Goal: Task Accomplishment & Management: Manage account settings

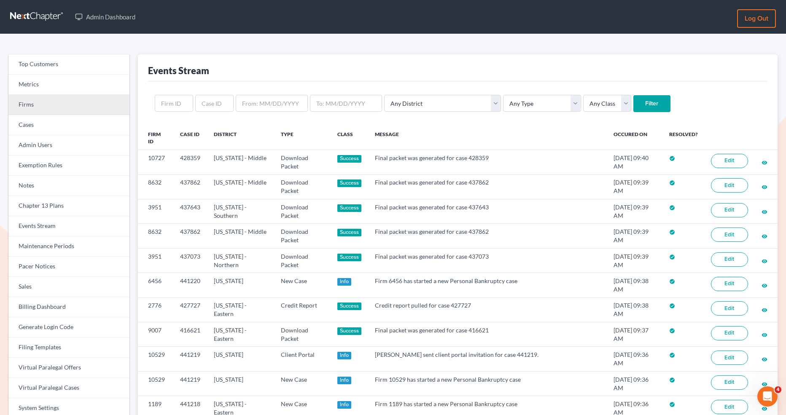
click at [76, 102] on link "Firms" at bounding box center [68, 105] width 121 height 20
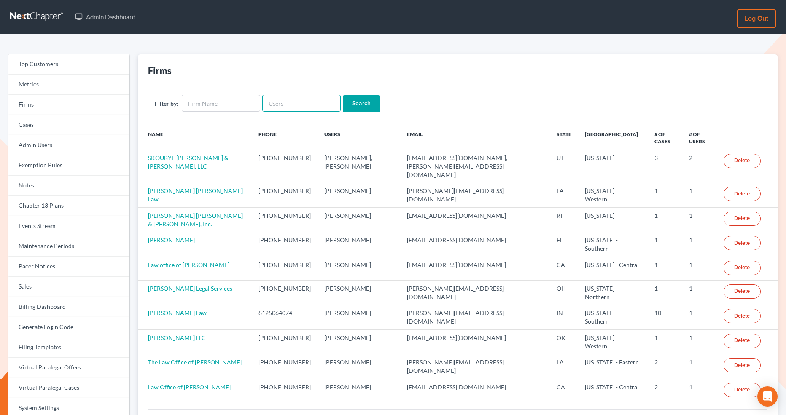
click at [269, 106] on input "text" at bounding box center [301, 103] width 78 height 17
paste input "ghlf@scrtc.com"
type input "ghlf@scrtc.com"
click at [362, 107] on input "Search" at bounding box center [361, 103] width 37 height 17
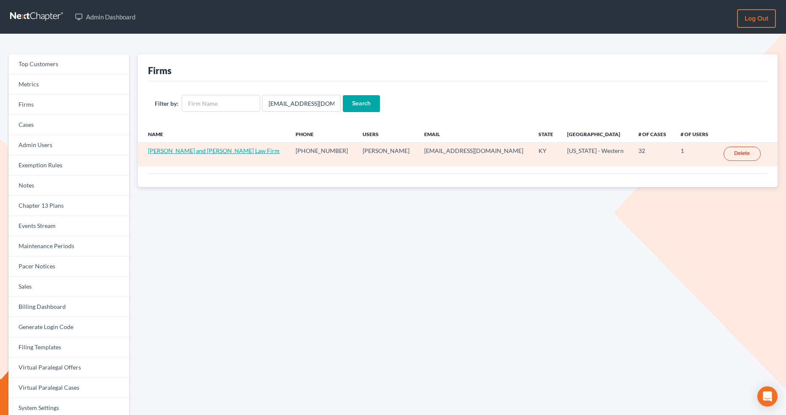
click at [204, 148] on link "Gillenwater and Hampton Law Firm" at bounding box center [213, 150] width 131 height 7
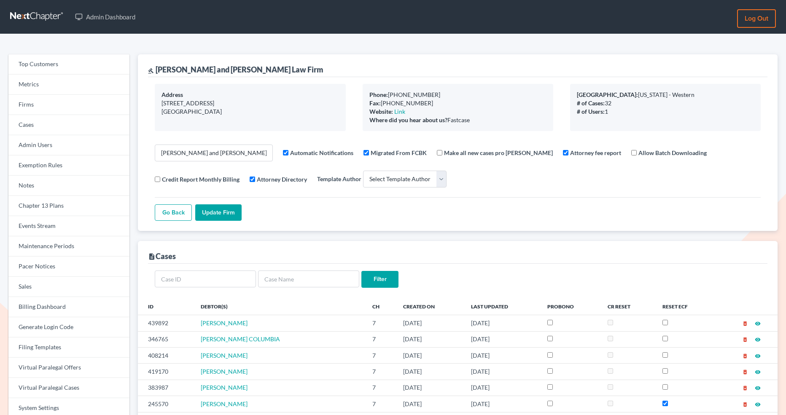
select select
click at [77, 96] on link "Firms" at bounding box center [68, 105] width 121 height 20
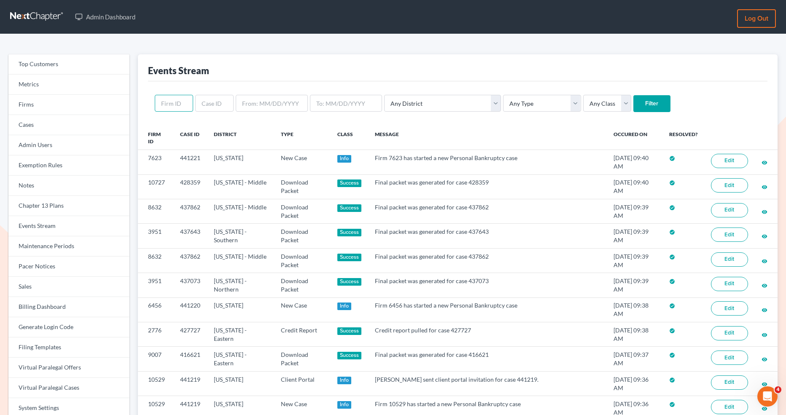
click at [172, 101] on input "text" at bounding box center [174, 103] width 38 height 17
paste input "4960"
type input "4960"
click at [633, 105] on input "Filter" at bounding box center [651, 103] width 37 height 17
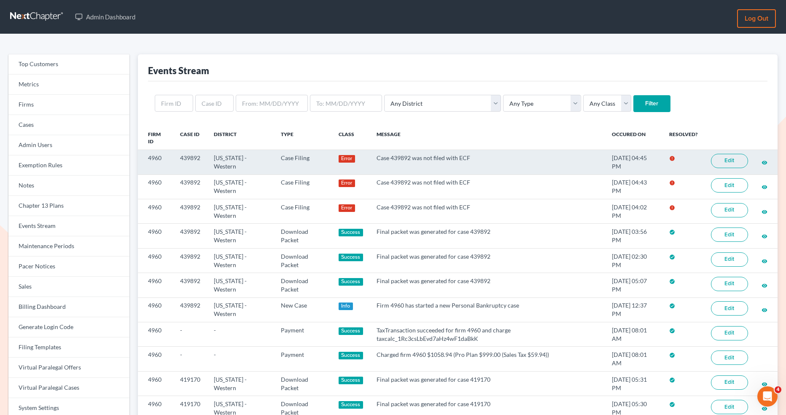
click at [723, 160] on link "Edit" at bounding box center [729, 161] width 37 height 14
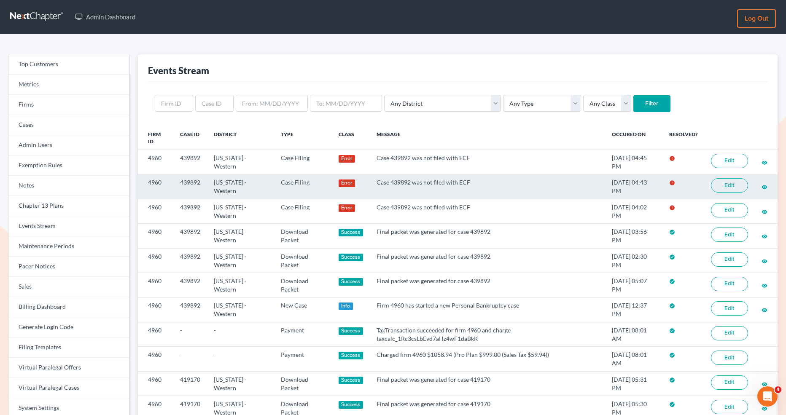
click at [719, 188] on link "Edit" at bounding box center [729, 185] width 37 height 14
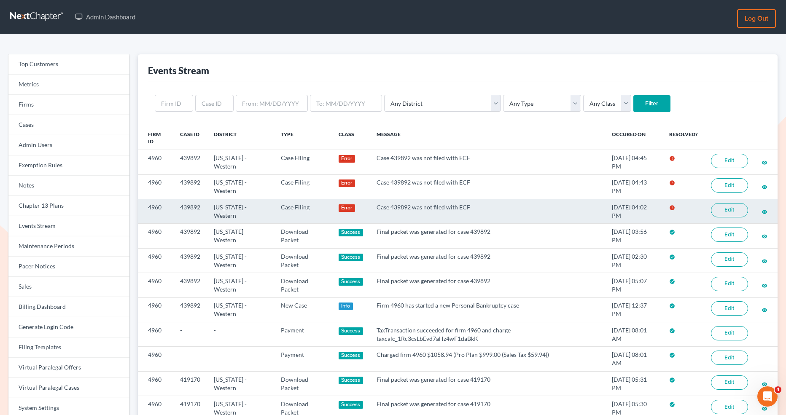
click at [722, 210] on link "Edit" at bounding box center [729, 210] width 37 height 14
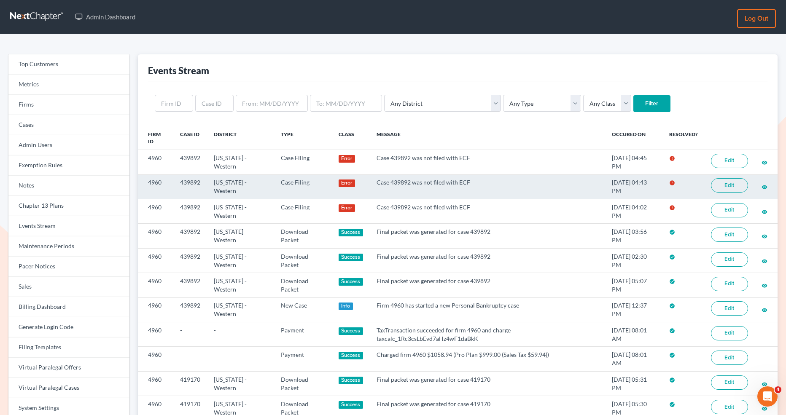
click at [726, 185] on link "Edit" at bounding box center [729, 185] width 37 height 14
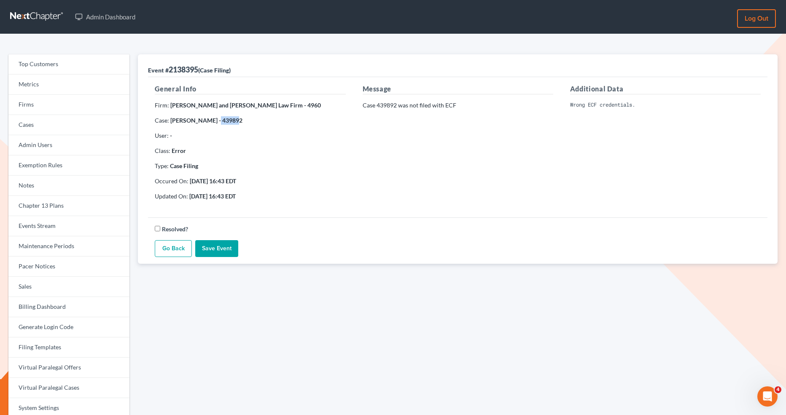
drag, startPoint x: 241, startPoint y: 120, endPoint x: 220, endPoint y: 118, distance: 21.1
click at [220, 118] on p "Case: DANNY PRIDDY - 439892" at bounding box center [250, 120] width 190 height 8
copy strong "439892"
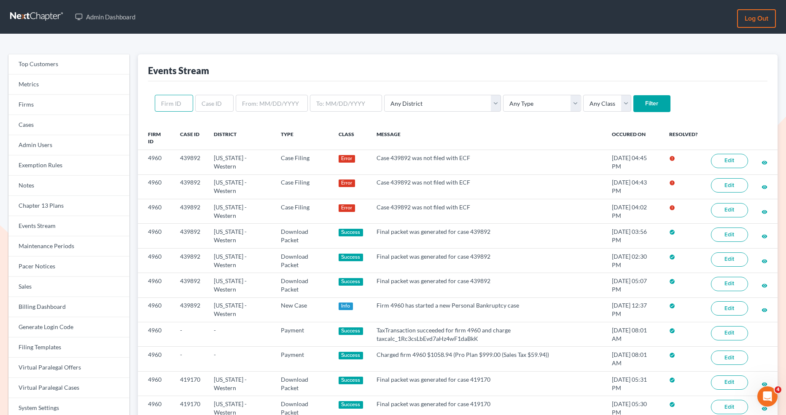
click at [169, 106] on input "text" at bounding box center [174, 103] width 38 height 17
paste input "1862"
type input "1862"
click at [633, 103] on input "Filter" at bounding box center [651, 103] width 37 height 17
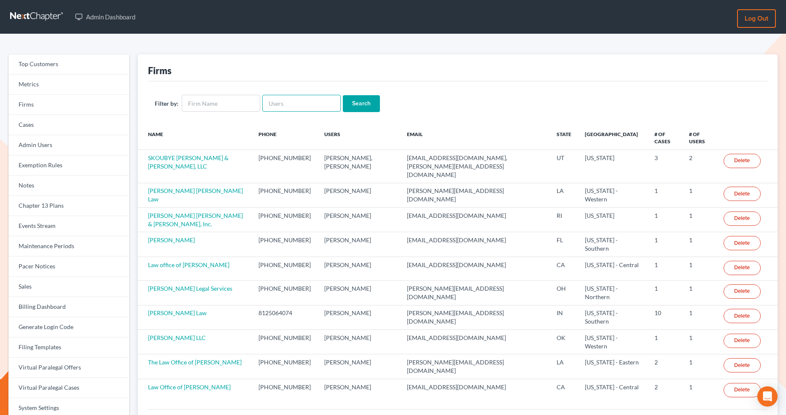
click at [281, 102] on input "text" at bounding box center [301, 103] width 78 height 17
paste input "jparklawfirm@gmail.com"
type input "[EMAIL_ADDRESS][DOMAIN_NAME]"
click at [363, 103] on input "Search" at bounding box center [361, 103] width 37 height 17
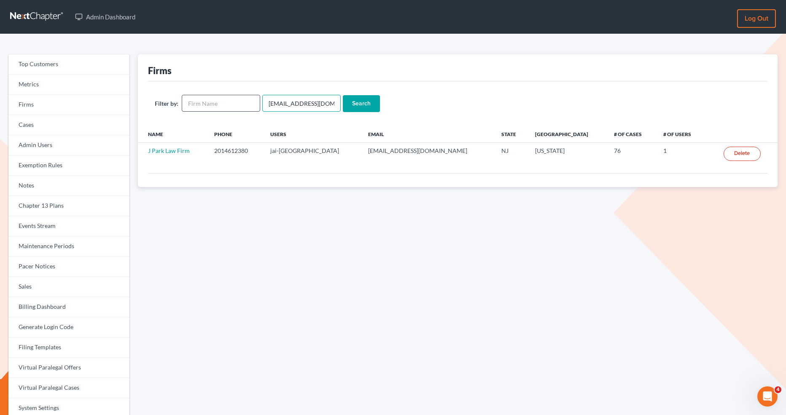
drag, startPoint x: 331, startPoint y: 103, endPoint x: 255, endPoint y: 99, distance: 75.5
click at [255, 99] on form "Filter by: [EMAIL_ADDRESS][DOMAIN_NAME] Search" at bounding box center [458, 103] width 606 height 17
paste input "ay@yackerglatt"
type input "[PERSON_NAME][EMAIL_ADDRESS][DOMAIN_NAME]"
click at [357, 106] on input "Search" at bounding box center [361, 103] width 37 height 17
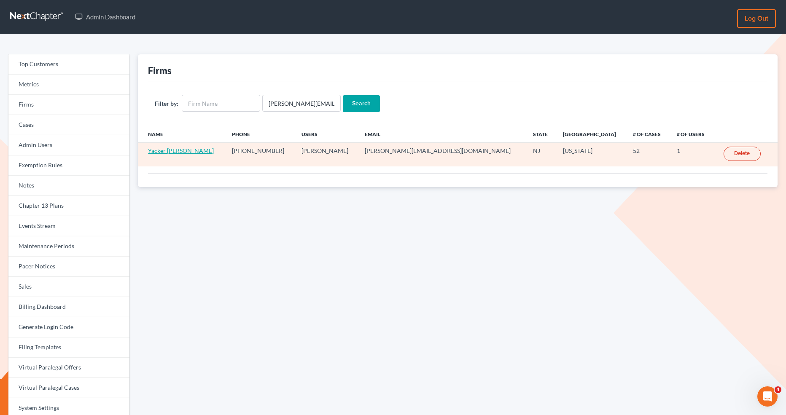
click at [168, 147] on link "Yacker [PERSON_NAME]" at bounding box center [181, 150] width 66 height 7
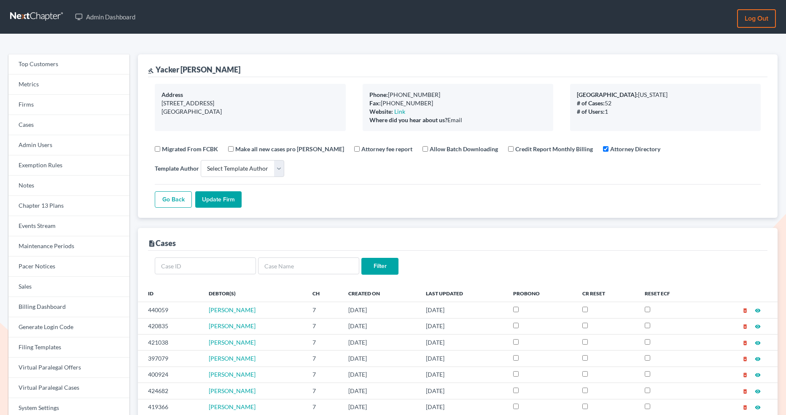
select select
drag, startPoint x: 216, startPoint y: 68, endPoint x: 155, endPoint y: 65, distance: 60.8
click at [155, 65] on div "gavel Yacker Glatt" at bounding box center [457, 65] width 619 height 23
copy div "Yacker Glatt"
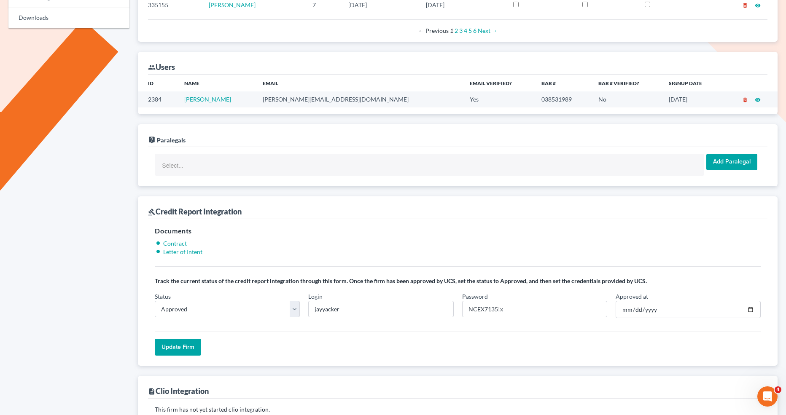
scroll to position [453, 0]
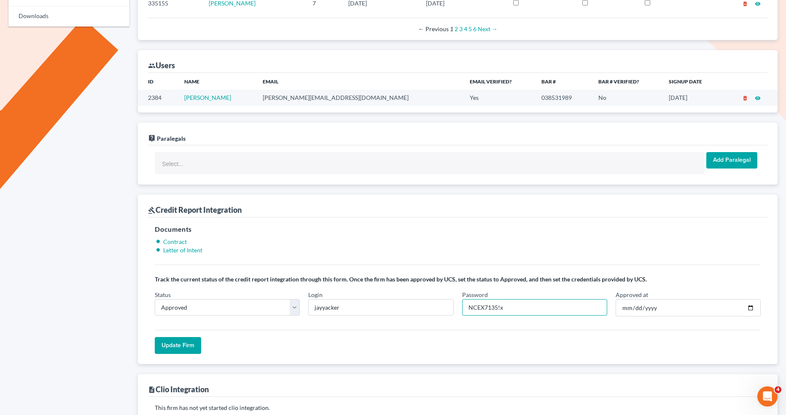
drag, startPoint x: 496, startPoint y: 303, endPoint x: 457, endPoint y: 301, distance: 38.8
click at [458, 302] on div "Password NCEX7135!x" at bounding box center [534, 303] width 153 height 27
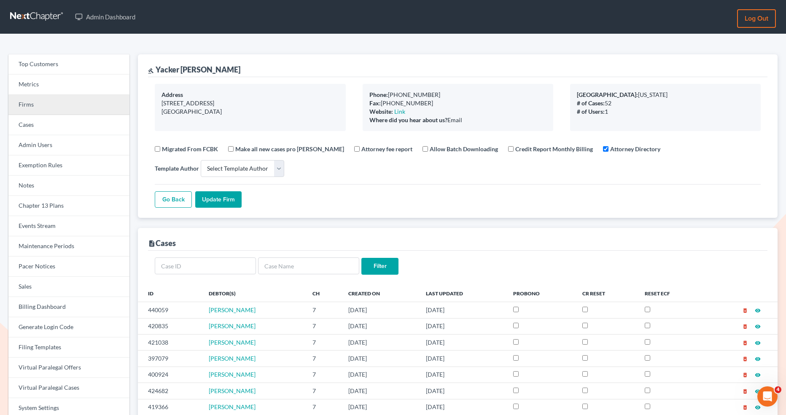
click at [49, 109] on link "Firms" at bounding box center [68, 105] width 121 height 20
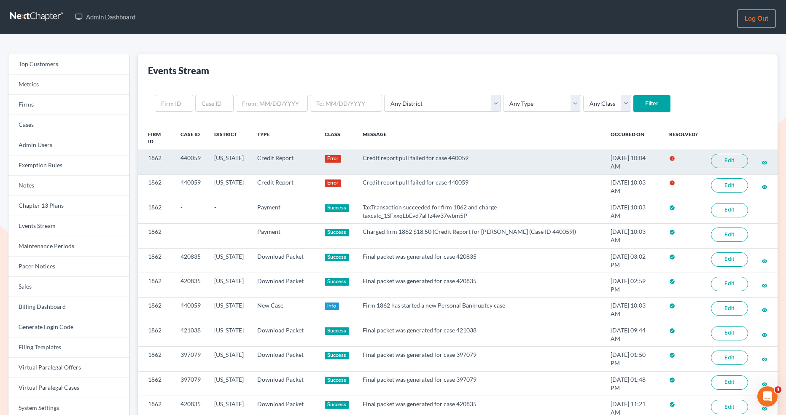
click at [715, 159] on link "Edit" at bounding box center [729, 161] width 37 height 14
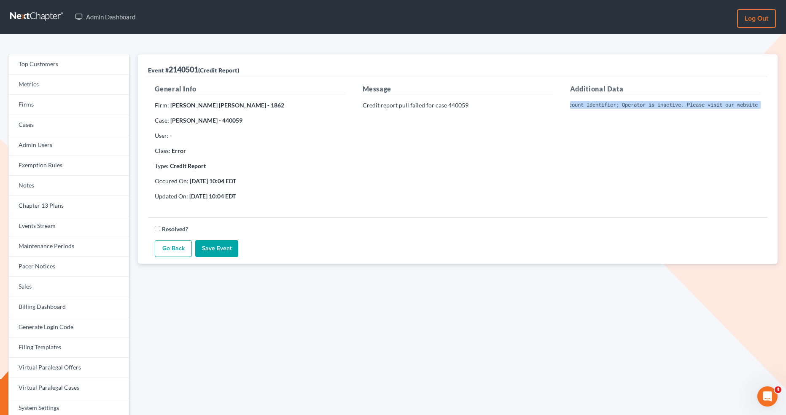
scroll to position [0, 135]
drag, startPoint x: 565, startPoint y: 102, endPoint x: 779, endPoint y: 113, distance: 214.8
click at [779, 113] on div "Event # 2140501 (Credit Report) General Info Firm: Yacker Glatt - 1862 Case: Jo…" at bounding box center [458, 270] width 648 height 432
copy pre "Invalid Client Account Identifier; Operator is inactive. Please visit our websi…"
click at [84, 108] on link "Firms" at bounding box center [68, 105] width 121 height 20
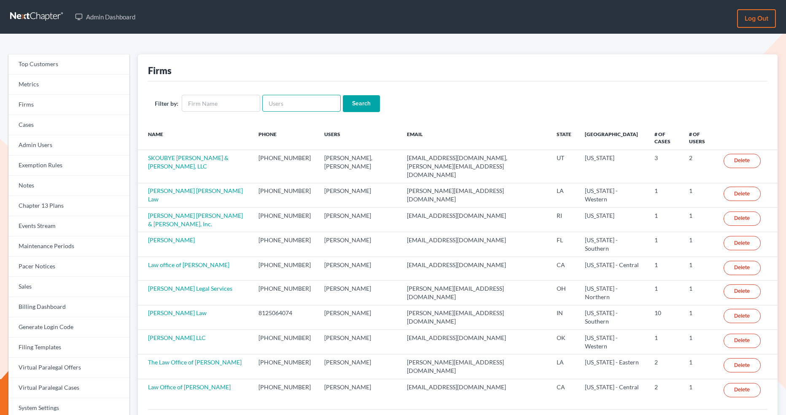
click at [303, 100] on input "text" at bounding box center [301, 103] width 78 height 17
paste input "jparklawfirm@gmail.com"
type input "jparklawfirm@gmail.com"
click at [357, 109] on input "Search" at bounding box center [361, 103] width 37 height 17
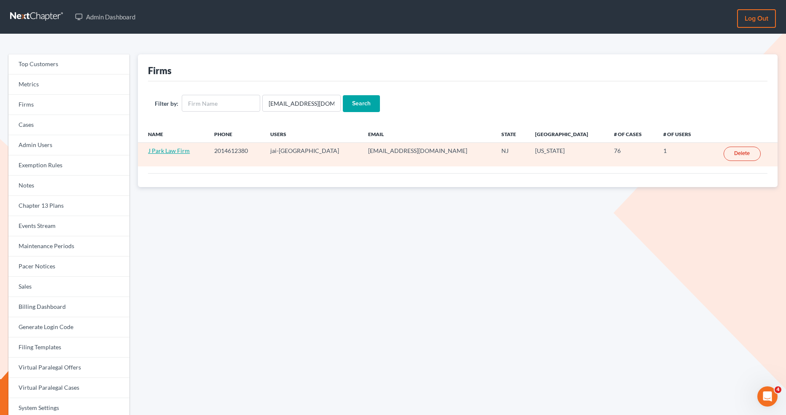
click at [175, 153] on link "J Park Law Firm" at bounding box center [169, 150] width 42 height 7
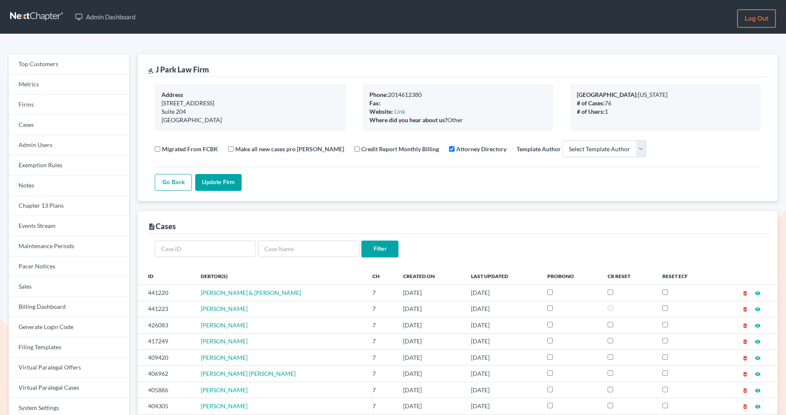
select select
drag, startPoint x: 232, startPoint y: 70, endPoint x: 152, endPoint y: 70, distance: 79.7
click at [152, 70] on div "gavel J Park Law Firm" at bounding box center [457, 65] width 619 height 23
copy div "l J Park Law Firm"
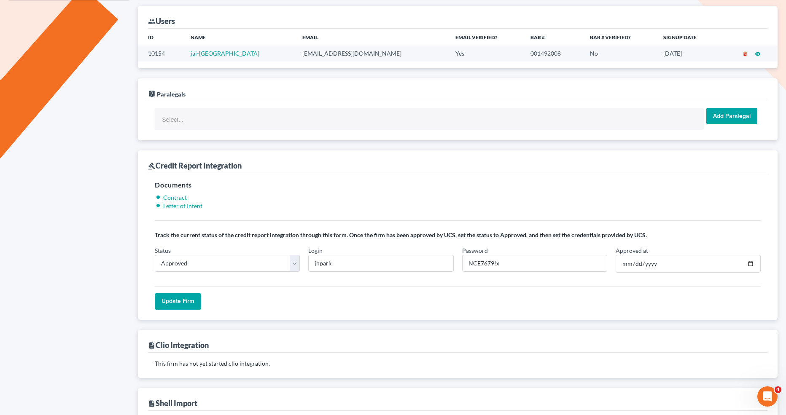
scroll to position [688, 0]
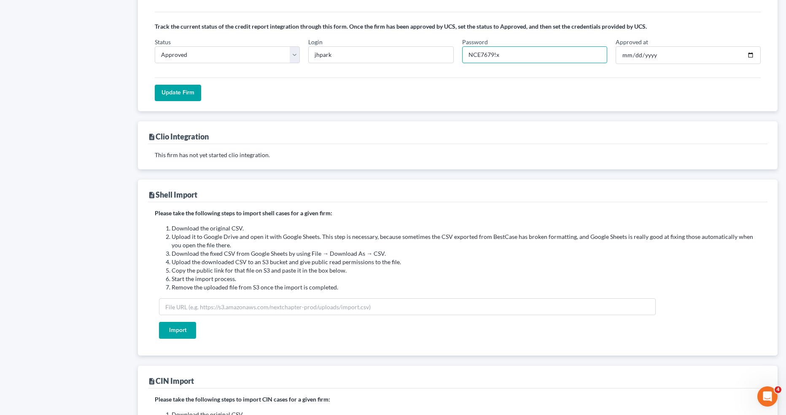
drag, startPoint x: 493, startPoint y: 51, endPoint x: 466, endPoint y: 51, distance: 27.0
click at [466, 51] on input "NCE7679!x" at bounding box center [534, 54] width 145 height 17
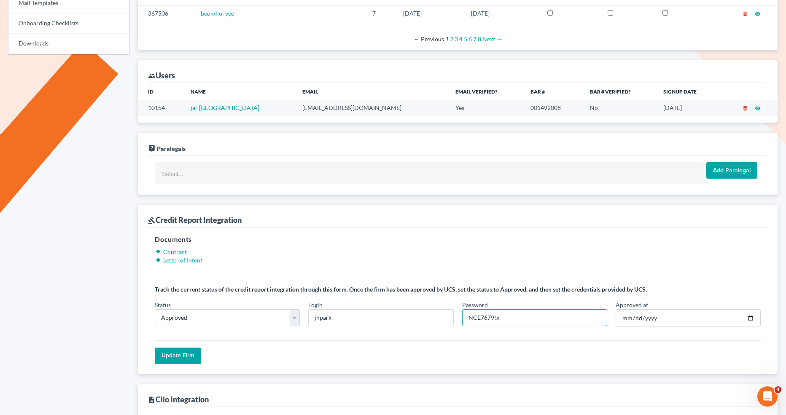
scroll to position [411, 0]
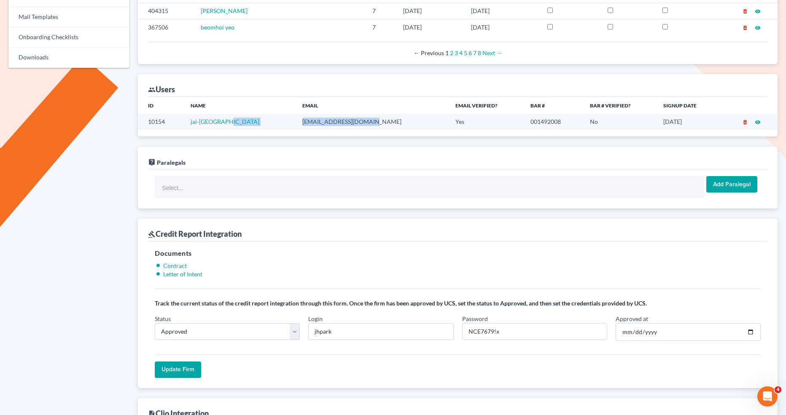
drag, startPoint x: 341, startPoint y: 119, endPoint x: 253, endPoint y: 116, distance: 87.7
click at [253, 116] on tr "10154 jai-hong park jparklawfirm@gmail.com Yes 001492008 No 07/14/2020 delete_f…" at bounding box center [457, 122] width 639 height 16
copy tr "jparklawfirm@gmail.com"
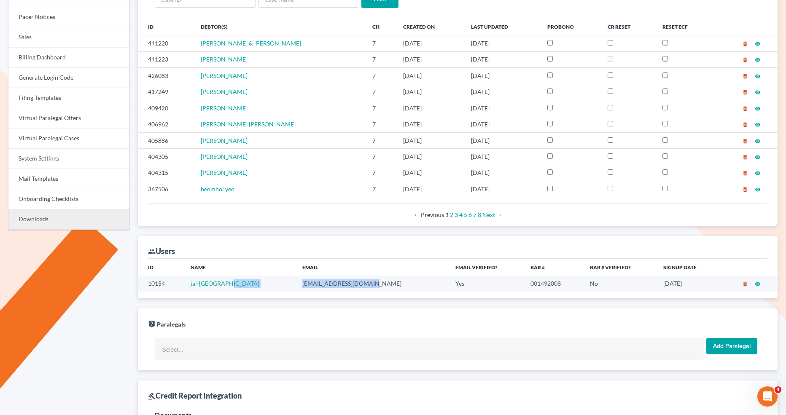
scroll to position [0, 0]
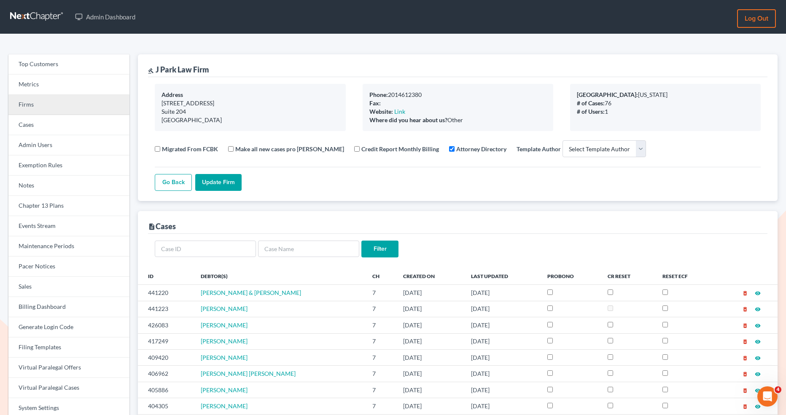
click at [78, 110] on link "Firms" at bounding box center [68, 105] width 121 height 20
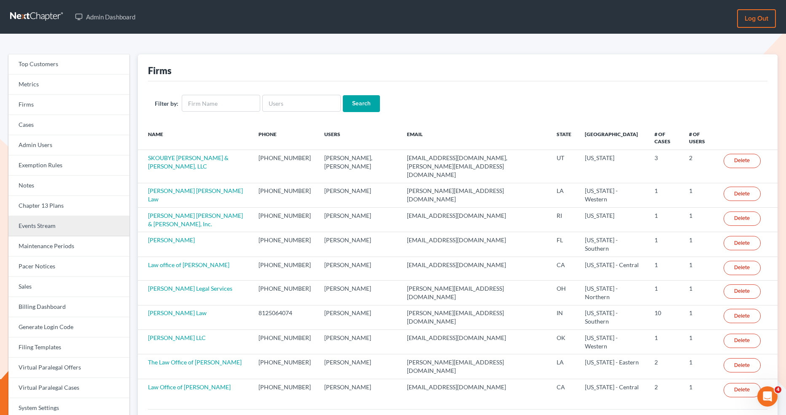
click at [41, 228] on link "Events Stream" at bounding box center [68, 226] width 121 height 20
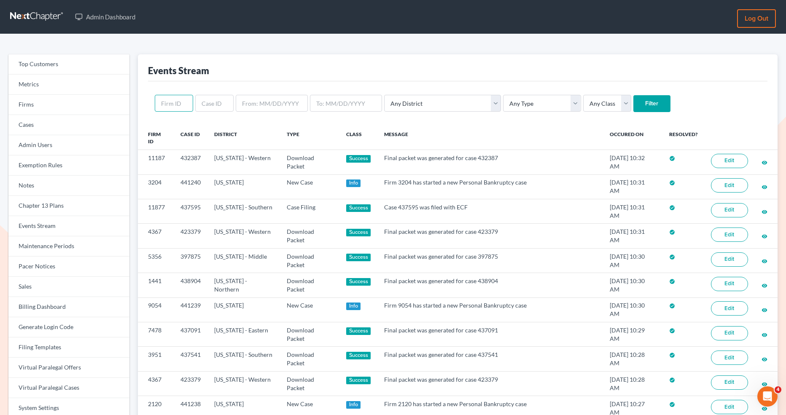
click at [177, 108] on input "text" at bounding box center [174, 103] width 38 height 17
paste input "6456"
type input "6456"
click at [633, 103] on input "Filter" at bounding box center [651, 103] width 37 height 17
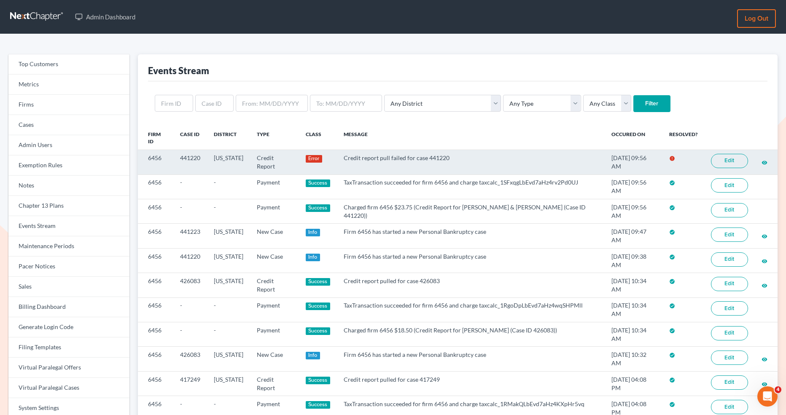
click at [724, 156] on link "Edit" at bounding box center [729, 161] width 37 height 14
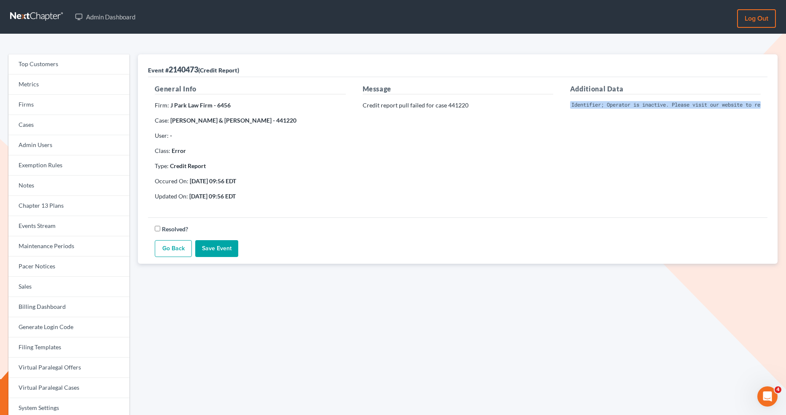
scroll to position [0, 135]
drag, startPoint x: 571, startPoint y: 103, endPoint x: 791, endPoint y: 110, distance: 220.5
click at [785, 110] on html "Admin Dashboard Log out Top Customers Metrics Firms Cases Admin Users Exemption…" at bounding box center [393, 260] width 786 height 521
copy pre "Invalid Client Account Identifier; Operator is inactive. Please visit our websi…"
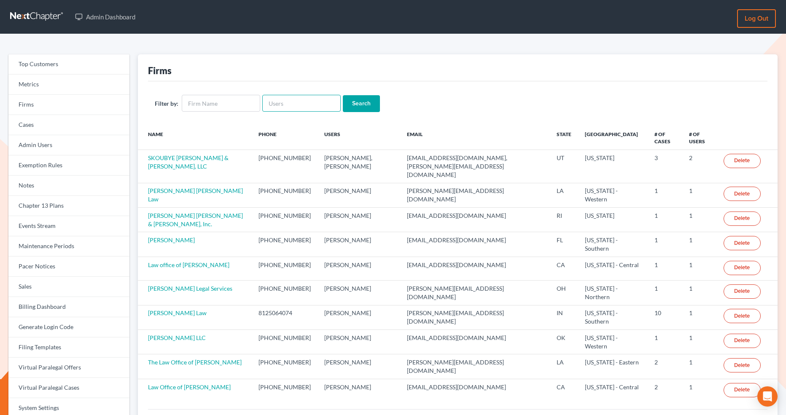
click at [276, 104] on input "text" at bounding box center [301, 103] width 78 height 17
paste input "[EMAIL_ADDRESS][DOMAIN_NAME]"
type input "[EMAIL_ADDRESS][DOMAIN_NAME]"
click at [357, 102] on input "Search" at bounding box center [361, 103] width 37 height 17
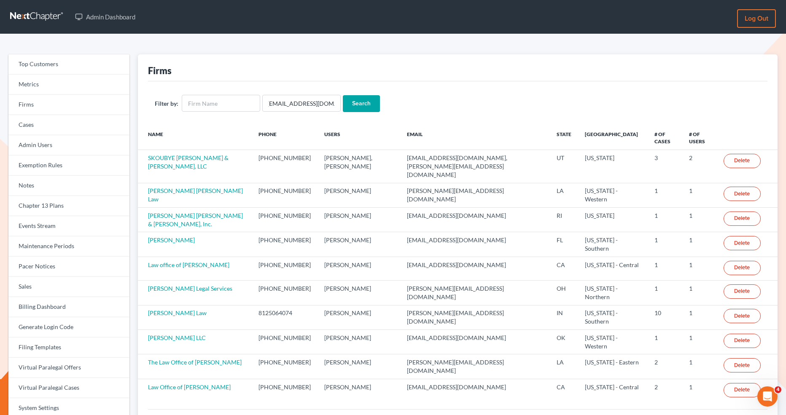
scroll to position [0, 0]
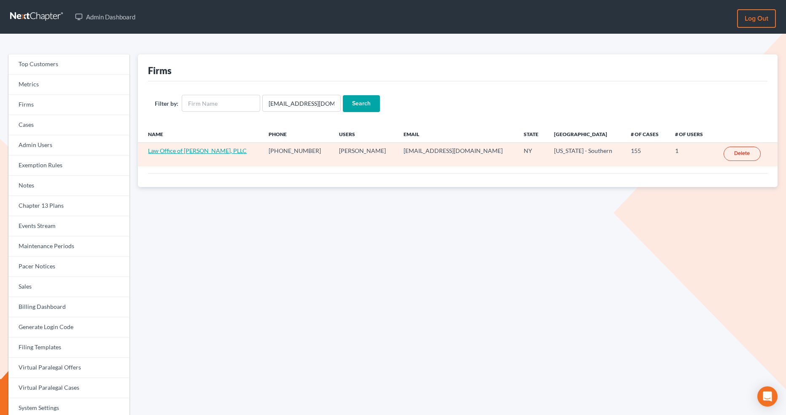
click at [202, 151] on link "Law Office of [PERSON_NAME], PLLC" at bounding box center [197, 150] width 99 height 7
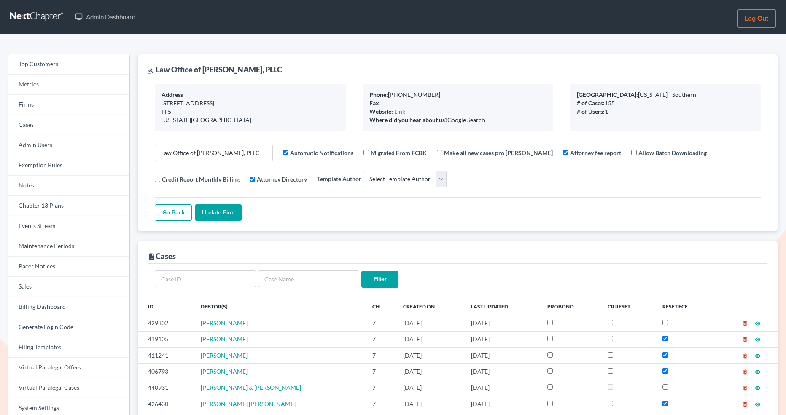
select select
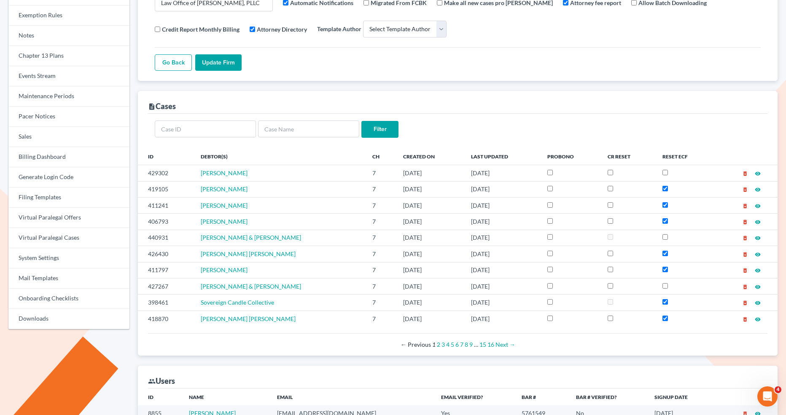
scroll to position [153, 0]
